Goal: Task Accomplishment & Management: Use online tool/utility

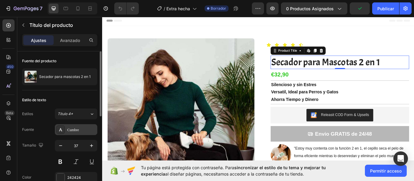
click at [86, 133] on div "Cumbre" at bounding box center [81, 129] width 28 height 5
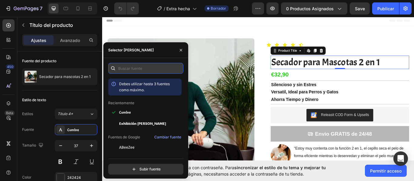
click at [134, 68] on input "text" at bounding box center [145, 68] width 75 height 11
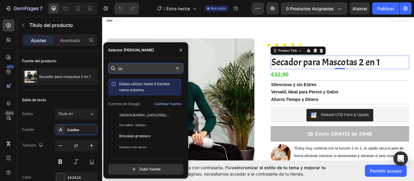
type input "q"
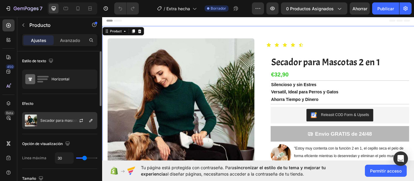
click at [53, 121] on font "Secador para mascotas 2 en 1" at bounding box center [65, 120] width 51 height 5
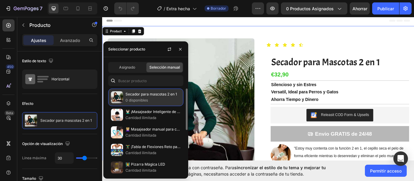
click at [152, 98] on p "0 disponibles" at bounding box center [152, 100] width 55 height 6
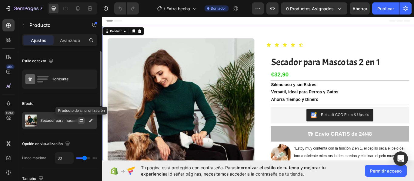
click at [81, 120] on icon "button" at bounding box center [81, 120] width 5 height 5
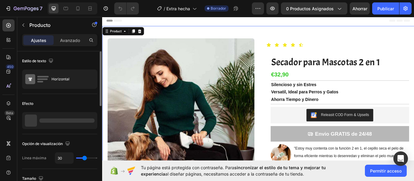
click at [91, 122] on div at bounding box center [66, 121] width 55 height 4
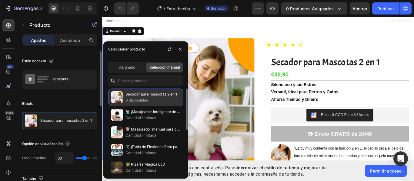
click at [138, 102] on font "0 disponibles" at bounding box center [136, 100] width 22 height 5
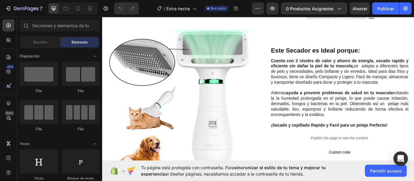
scroll to position [409, 0]
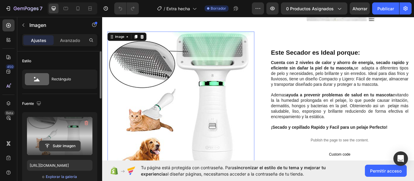
click at [65, 148] on input "file" at bounding box center [59, 146] width 41 height 10
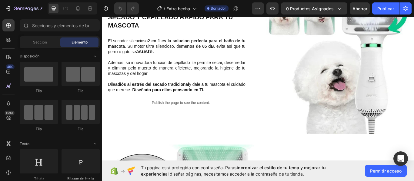
scroll to position [274, 0]
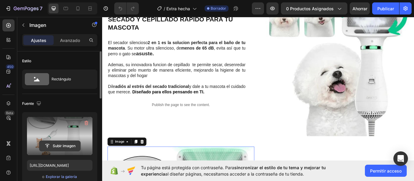
click at [61, 146] on input "file" at bounding box center [59, 146] width 41 height 10
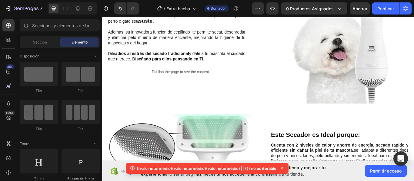
scroll to position [323, 0]
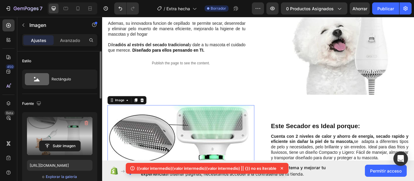
click at [56, 136] on label at bounding box center [59, 136] width 65 height 38
click at [56, 141] on input "file" at bounding box center [59, 146] width 41 height 10
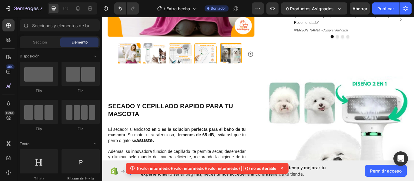
scroll to position [24, 0]
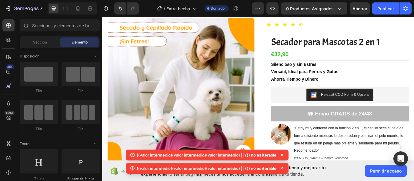
click at [281, 156] on icon at bounding box center [282, 155] width 6 height 6
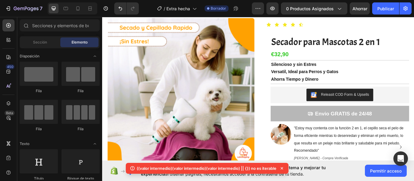
click at [282, 168] on icon at bounding box center [281, 168] width 2 height 2
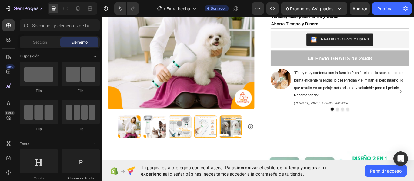
scroll to position [91, 0]
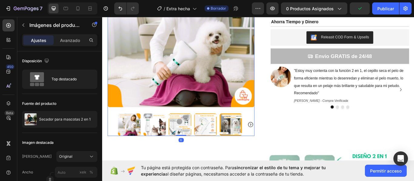
click at [273, 141] on icon "Carousel Next Arrow" at bounding box center [274, 142] width 7 height 7
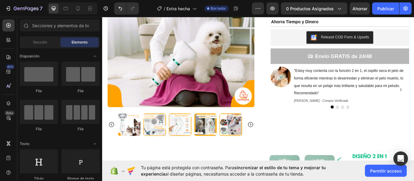
scroll to position [101, 0]
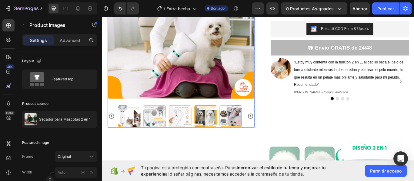
click at [113, 130] on icon "Carousel Back Arrow" at bounding box center [112, 132] width 7 height 7
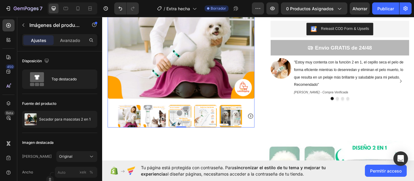
click at [273, 131] on icon "Carousel Next Arrow" at bounding box center [274, 132] width 7 height 7
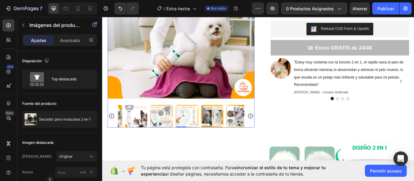
click at [273, 131] on icon "Carousel Next Arrow" at bounding box center [274, 132] width 7 height 7
click at [273, 131] on div at bounding box center [193, 133] width 171 height 26
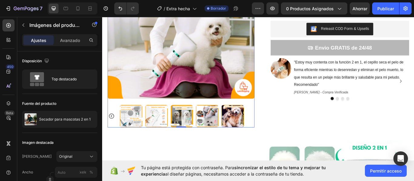
click at [273, 131] on div at bounding box center [193, 133] width 171 height 26
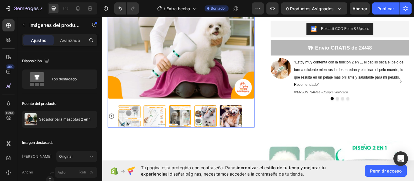
click at [273, 131] on div at bounding box center [193, 133] width 171 height 26
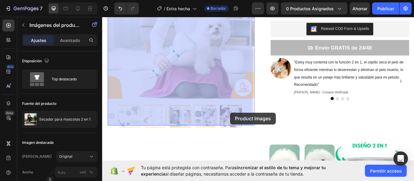
drag, startPoint x: 273, startPoint y: 131, endPoint x: 248, endPoint y: 129, distance: 24.9
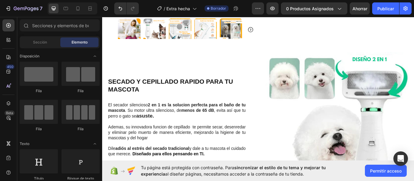
scroll to position [0, 0]
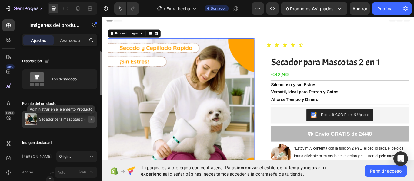
click at [90, 120] on icon "button" at bounding box center [91, 119] width 5 height 5
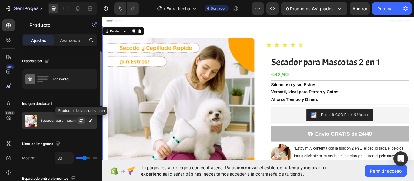
click at [81, 121] on icon "button" at bounding box center [81, 120] width 5 height 5
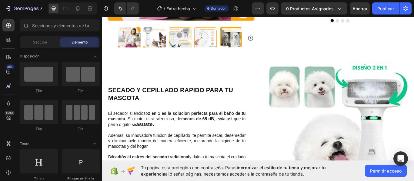
scroll to position [182, 0]
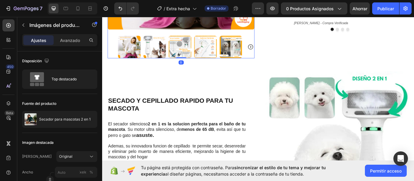
click at [274, 49] on icon "Carousel Next Arrow" at bounding box center [274, 51] width 7 height 7
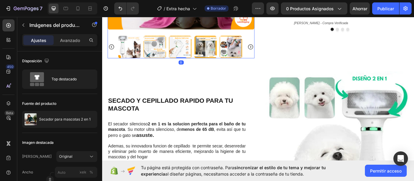
click at [274, 49] on icon "Carousel Next Arrow" at bounding box center [274, 51] width 7 height 7
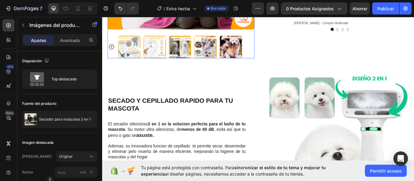
click at [274, 49] on div at bounding box center [193, 52] width 171 height 26
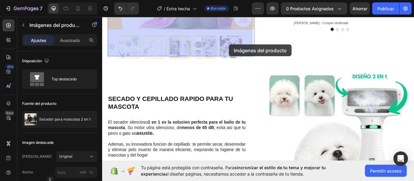
drag, startPoint x: 274, startPoint y: 49, endPoint x: 250, endPoint y: 49, distance: 24.5
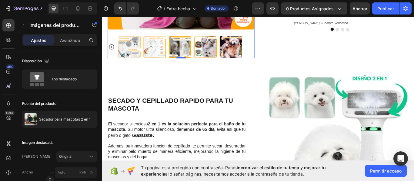
click at [250, 49] on img at bounding box center [252, 52] width 26 height 26
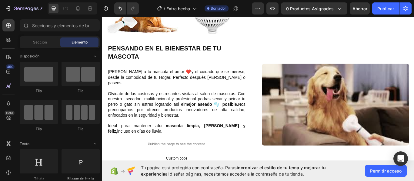
scroll to position [585, 0]
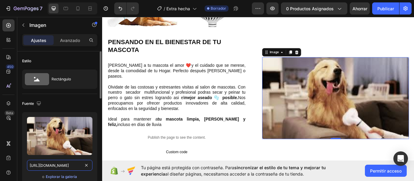
click at [54, 163] on input "https://cdn.shopify.com/s/files/1/0948/5559/4366/files/gempages_578470790555501…" at bounding box center [59, 165] width 65 height 11
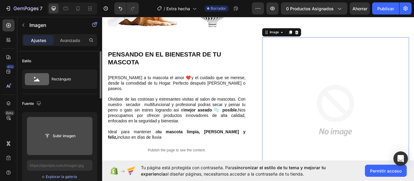
click at [71, 139] on input "file" at bounding box center [59, 136] width 41 height 10
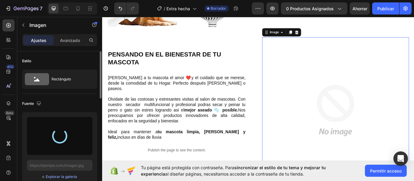
type input "https://cdn.shopify.com/s/files/1/0948/5559/4366/files/gempages_578470790555501…"
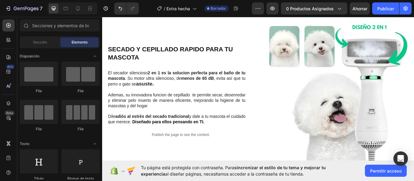
scroll to position [242, 0]
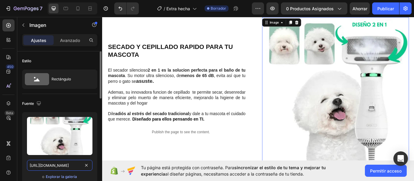
click at [66, 167] on input "https://cdn.shopify.com/s/files/1/0948/5559/4366/files/gempages_578470790555501…" at bounding box center [59, 165] width 65 height 11
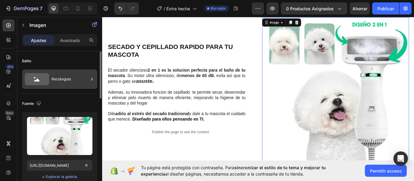
click at [65, 83] on div "Rectángulo" at bounding box center [69, 79] width 37 height 14
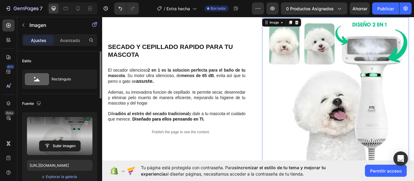
click at [70, 139] on label at bounding box center [59, 136] width 65 height 38
click at [70, 141] on input "file" at bounding box center [59, 146] width 41 height 10
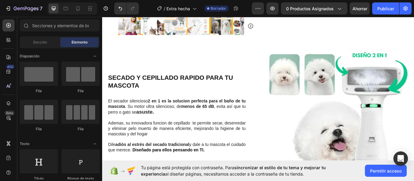
scroll to position [93, 0]
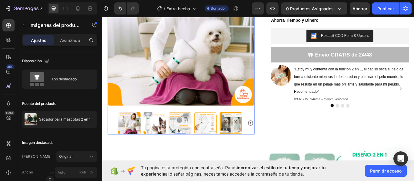
click at [158, 132] on img at bounding box center [163, 141] width 26 height 26
click at [158, 132] on div at bounding box center [163, 141] width 26 height 26
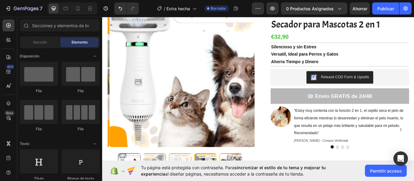
scroll to position [47, 0]
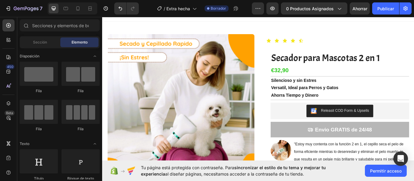
scroll to position [3, 0]
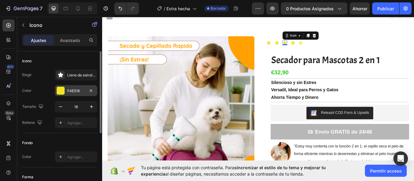
click at [77, 92] on font "F4E516" at bounding box center [73, 91] width 12 height 5
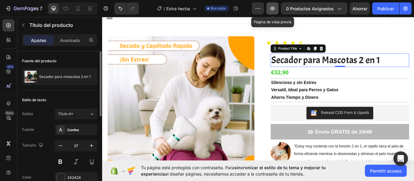
click at [272, 11] on icon "button" at bounding box center [272, 8] width 6 height 6
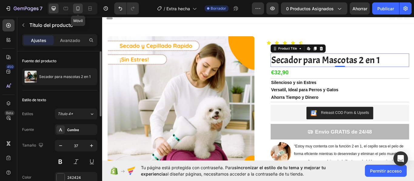
click at [78, 7] on icon at bounding box center [78, 8] width 6 height 6
type input "24"
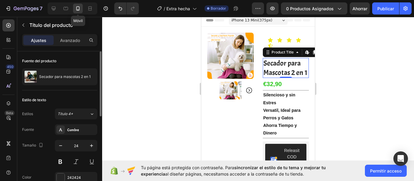
scroll to position [23, 0]
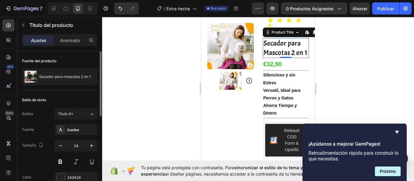
click at [410, 147] on div at bounding box center [258, 99] width 312 height 164
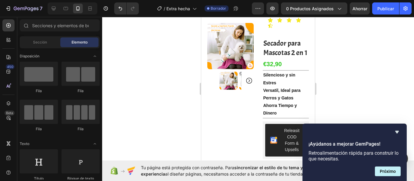
click at [398, 81] on div at bounding box center [258, 99] width 312 height 164
click at [363, 117] on div at bounding box center [258, 99] width 312 height 164
click at [118, 11] on icon "Deshacer/Rehacer" at bounding box center [120, 8] width 6 height 6
drag, startPoint x: 398, startPoint y: 134, endPoint x: 388, endPoint y: 173, distance: 39.8
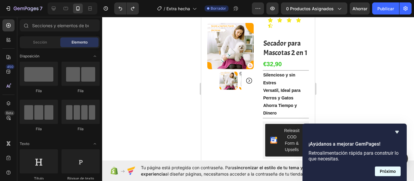
click at [388, 173] on div "¡Ayúdanos a mejorar GemPages! Retroalimentación rápida para construir lo que ne…" at bounding box center [354, 153] width 92 height 48
click at [388, 173] on font "Próximo" at bounding box center [387, 171] width 16 height 5
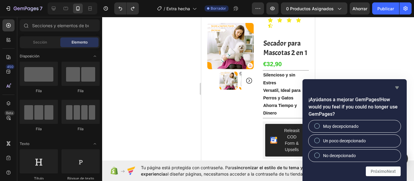
click at [397, 91] on icon "Ocultar encuesta" at bounding box center [396, 87] width 7 height 7
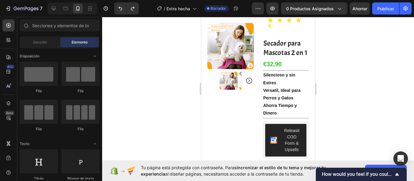
click at [397, 0] on body "7 Version history / Extra hecha Borrador Avance 0 productos asignados Ahorrar P…" at bounding box center [207, 0] width 414 height 0
click at [387, 53] on div at bounding box center [258, 99] width 312 height 164
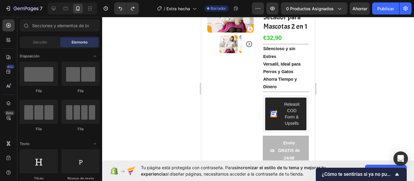
scroll to position [0, 0]
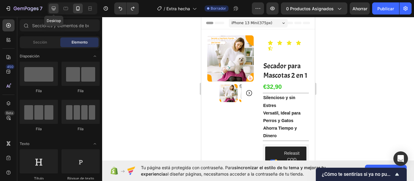
click at [55, 7] on icon at bounding box center [54, 9] width 4 height 4
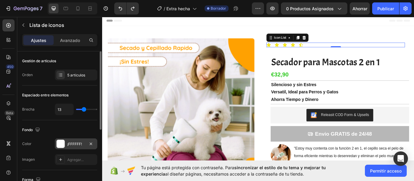
click at [62, 144] on div at bounding box center [61, 144] width 8 height 8
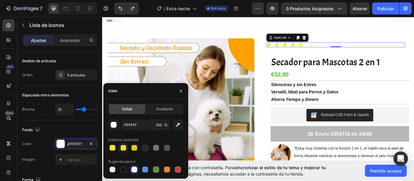
click at [123, 149] on div at bounding box center [123, 148] width 6 height 6
type input "EFE115"
type input "96"
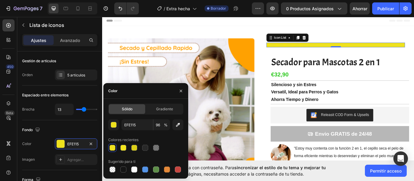
click at [123, 149] on div at bounding box center [123, 148] width 6 height 6
type input "F4E516"
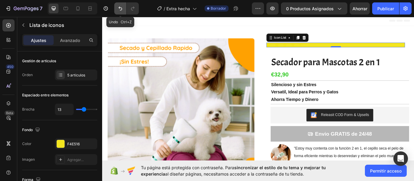
click at [121, 9] on icon "Deshacer/Rehacer" at bounding box center [120, 8] width 6 height 6
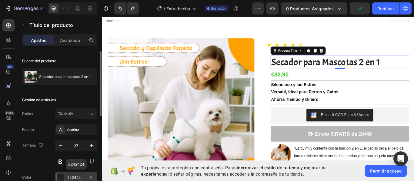
click at [76, 177] on font "242424" at bounding box center [74, 178] width 14 height 5
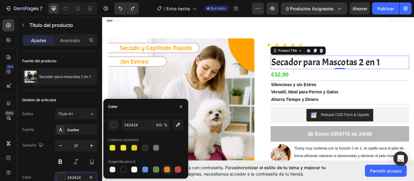
click at [167, 169] on div at bounding box center [167, 170] width 6 height 6
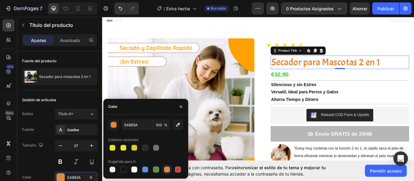
click at [167, 172] on div at bounding box center [167, 170] width 6 height 6
click at [161, 128] on input "100" at bounding box center [161, 125] width 17 height 11
click at [175, 125] on icon "button" at bounding box center [178, 125] width 6 height 6
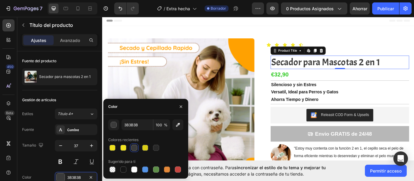
drag, startPoint x: 177, startPoint y: 130, endPoint x: 160, endPoint y: 142, distance: 20.4
click at [160, 142] on div "3B3B3B 100 % Colores recientes Sugerido para ti" at bounding box center [145, 147] width 75 height 54
click at [166, 170] on div at bounding box center [167, 170] width 6 height 6
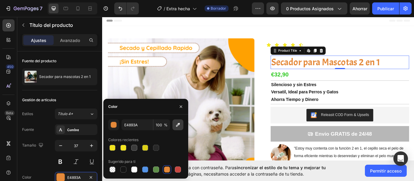
click at [176, 124] on icon "button" at bounding box center [178, 125] width 6 height 6
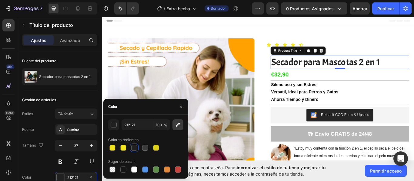
click at [176, 127] on icon "button" at bounding box center [178, 125] width 4 height 4
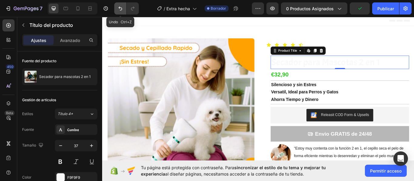
click at [120, 9] on icon "Deshacer/Rehacer" at bounding box center [120, 8] width 6 height 6
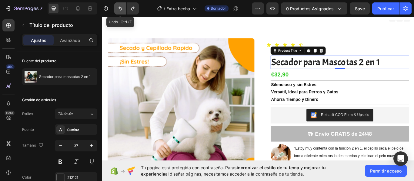
click at [120, 9] on icon "Deshacer/Rehacer" at bounding box center [120, 8] width 6 height 6
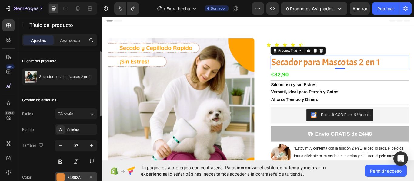
click at [78, 176] on font "E4893A" at bounding box center [73, 178] width 13 height 5
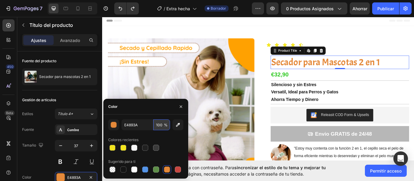
click at [163, 126] on input "100" at bounding box center [161, 125] width 17 height 11
click at [136, 127] on input "E4893A" at bounding box center [136, 125] width 31 height 11
click at [114, 126] on div "button" at bounding box center [114, 125] width 6 height 6
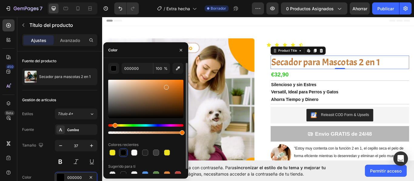
drag, startPoint x: 160, startPoint y: 87, endPoint x: 167, endPoint y: 86, distance: 7.3
click at [167, 86] on div at bounding box center [145, 99] width 75 height 38
click at [167, 86] on div at bounding box center [167, 87] width 5 height 5
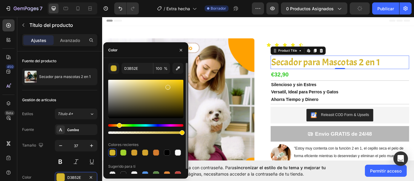
click at [118, 126] on div "Matiz" at bounding box center [119, 125] width 5 height 5
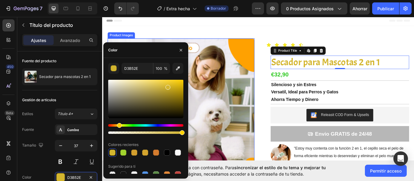
drag, startPoint x: 282, startPoint y: 149, endPoint x: 211, endPoint y: 155, distance: 72.0
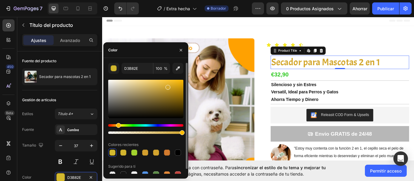
type input "D3A72E"
click at [117, 127] on div "Matiz" at bounding box center [118, 125] width 5 height 5
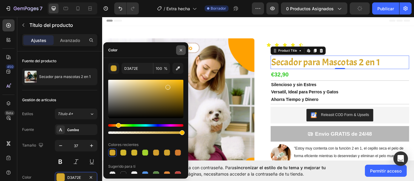
click at [180, 51] on icon "button" at bounding box center [180, 50] width 5 height 5
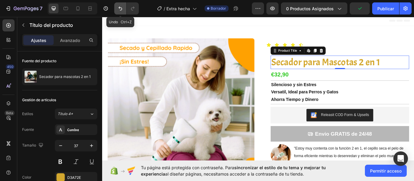
click at [122, 8] on icon "Deshacer/Rehacer" at bounding box center [120, 8] width 6 height 6
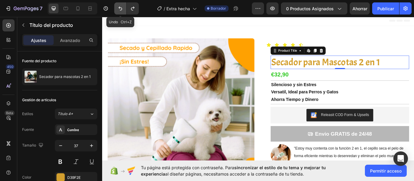
click at [122, 8] on icon "Deshacer/Rehacer" at bounding box center [120, 8] width 6 height 6
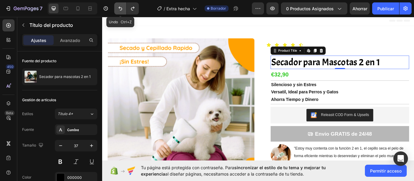
click at [122, 8] on icon "Deshacer/Rehacer" at bounding box center [120, 8] width 6 height 6
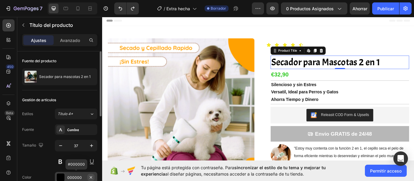
click at [91, 177] on icon "button" at bounding box center [90, 177] width 5 height 5
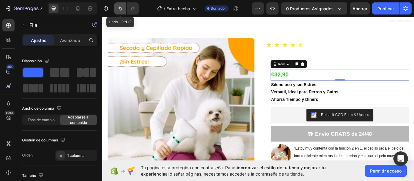
click at [123, 6] on icon "Deshacer/Rehacer" at bounding box center [120, 8] width 6 height 6
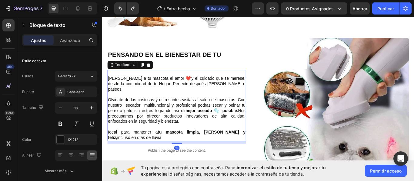
scroll to position [568, 0]
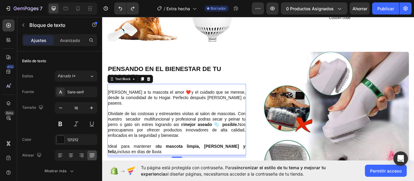
click at [187, 159] on p "Rich Text Editor. Editing area: main" at bounding box center [189, 162] width 160 height 6
click at [165, 166] on p "Ideal para mantener a tu mascota limpia, cómoda y feliz, incluso en días de llu…" at bounding box center [189, 171] width 160 height 13
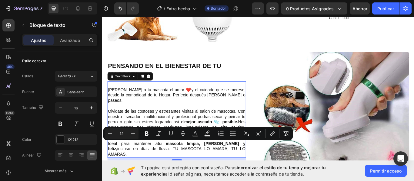
drag, startPoint x: 240, startPoint y: 165, endPoint x: 140, endPoint y: 166, distance: 99.9
click at [140, 166] on p "Ideal para mantener a tu mascota limpia, cómoda y feliz, incluso en días de llu…" at bounding box center [189, 171] width 160 height 19
click at [144, 135] on icon "Editor contextual toolbar" at bounding box center [146, 134] width 6 height 6
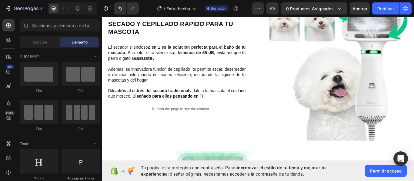
scroll to position [120, 0]
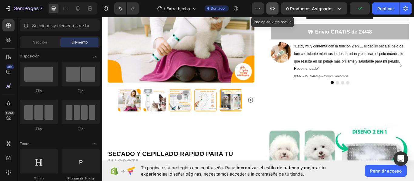
click at [270, 9] on icon "button" at bounding box center [272, 8] width 6 height 6
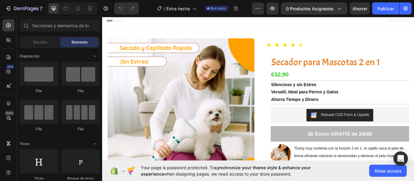
click at [412, 178] on div "Your page is password protected. To synchronize your theme style & enhance your…" at bounding box center [258, 171] width 312 height 21
drag, startPoint x: 361, startPoint y: 188, endPoint x: 412, endPoint y: 178, distance: 51.5
click at [412, 178] on div "Tu página está protegida con contraseña. Para sincronizar el estilo de tu tema …" at bounding box center [258, 171] width 312 height 21
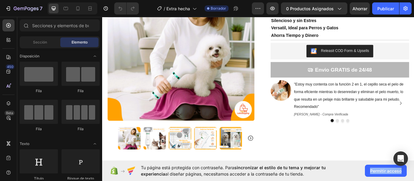
scroll to position [85, 0]
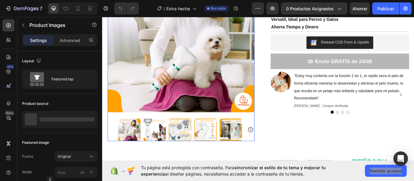
click at [275, 147] on icon "Carousel Next Arrow" at bounding box center [274, 148] width 7 height 7
